Goal: Find specific page/section: Find specific page/section

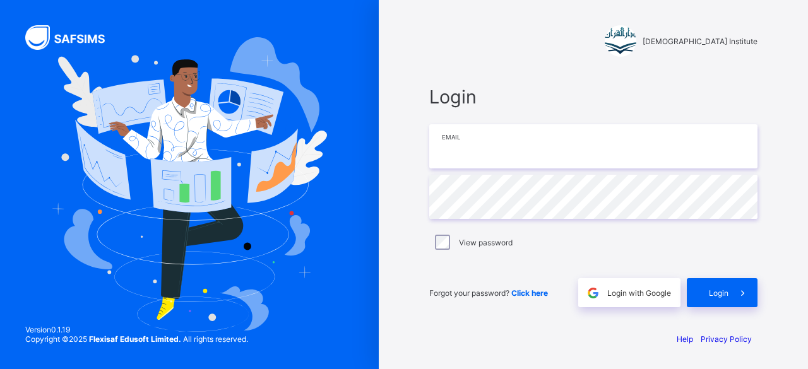
click at [628, 149] on input "email" at bounding box center [593, 146] width 328 height 44
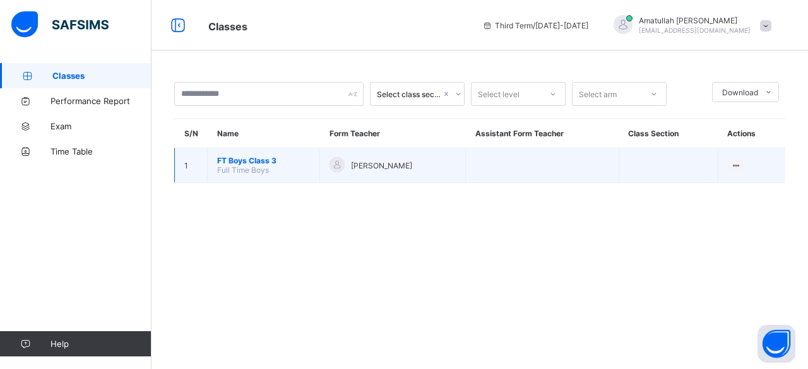
click at [268, 176] on td "FT Boys Class 3 Full Time Boys" at bounding box center [264, 165] width 112 height 35
click at [253, 176] on td "FT Boys Class 3 Full Time Boys" at bounding box center [264, 165] width 112 height 35
click at [265, 162] on span "FT Boys Class 3" at bounding box center [263, 160] width 93 height 9
